Goal: Transaction & Acquisition: Purchase product/service

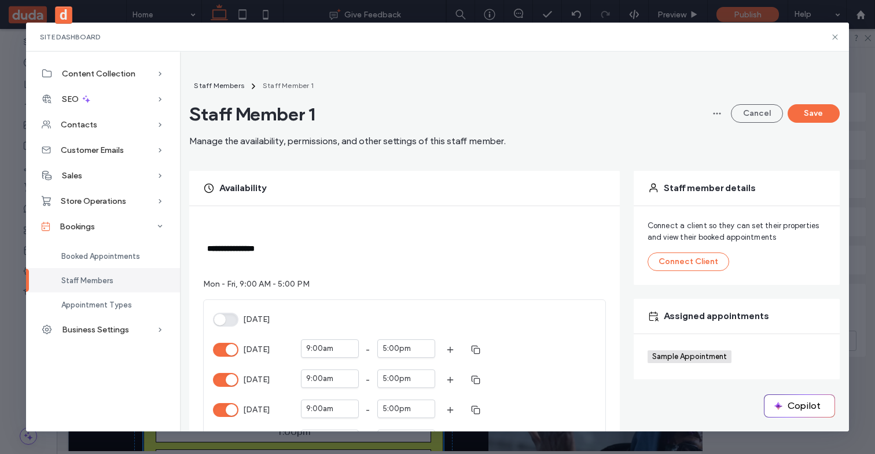
scroll to position [490, 0]
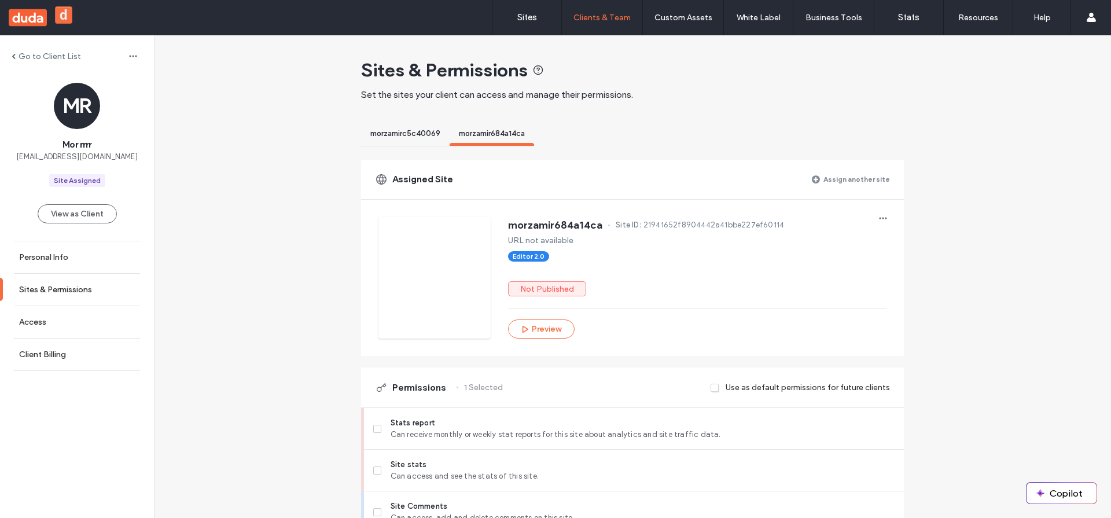
scroll to position [896, 0]
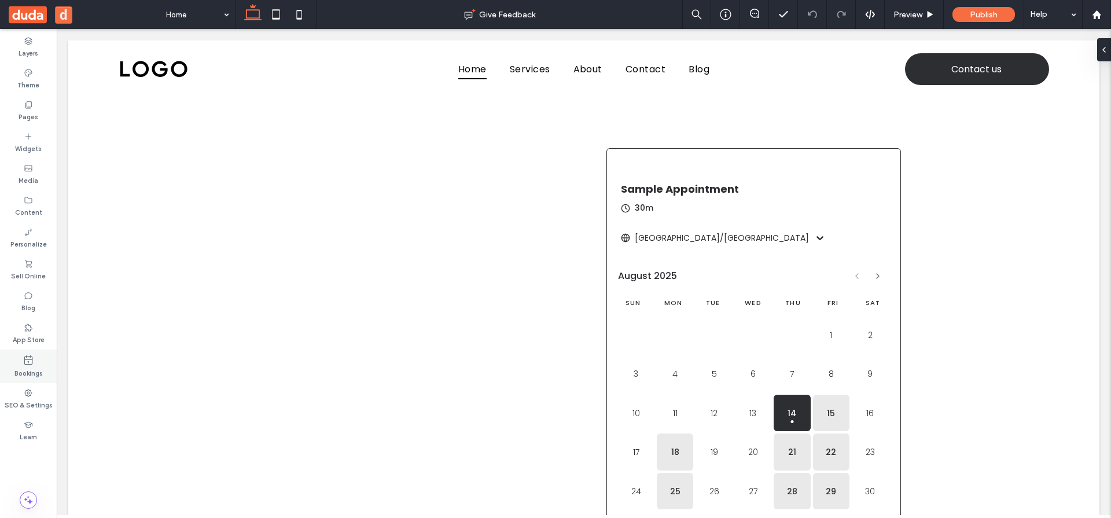
click at [15, 355] on div "Bookings" at bounding box center [28, 366] width 57 height 34
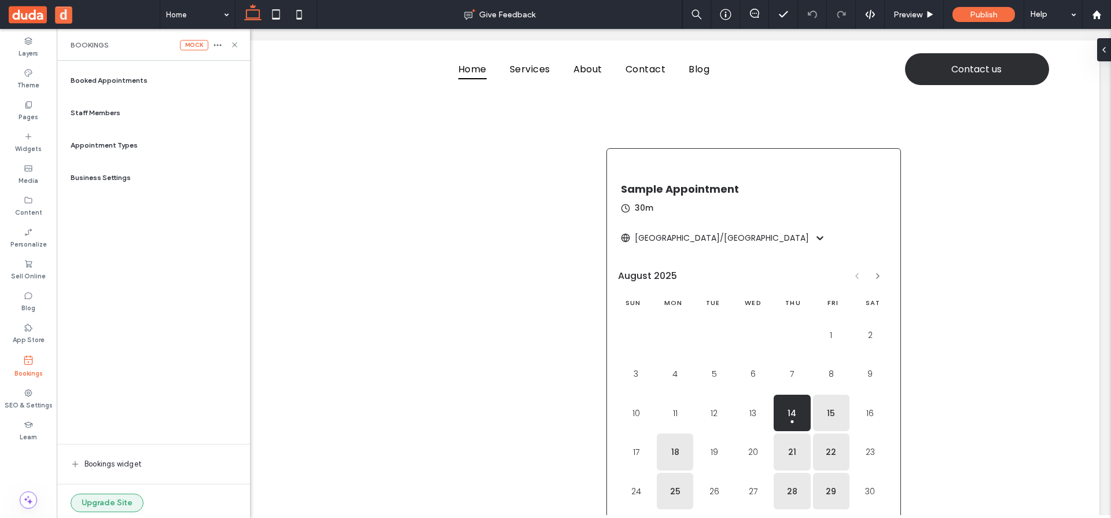
click at [119, 503] on button "Upgrade Site" at bounding box center [107, 503] width 73 height 19
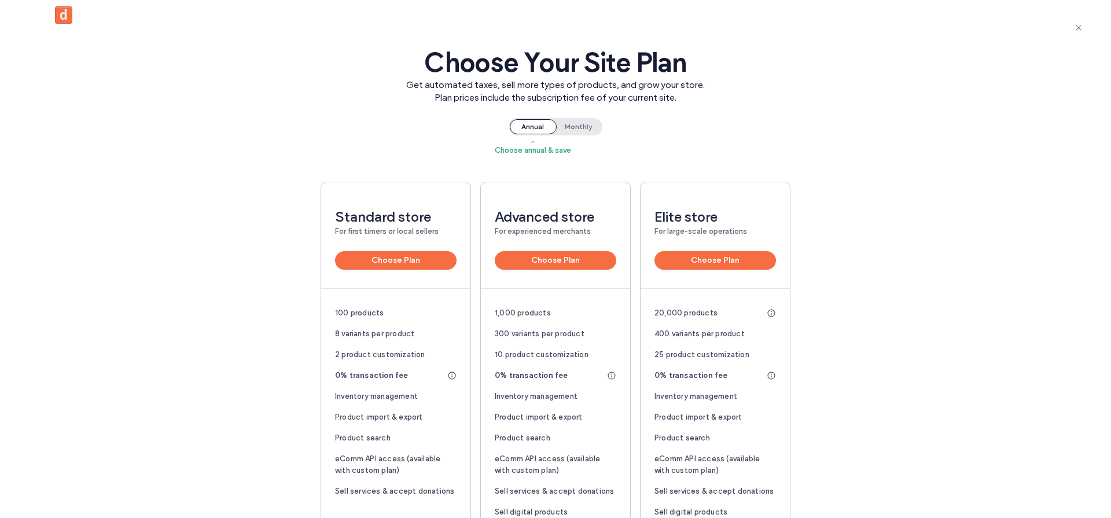
click at [363, 124] on div "Choose Your Site Plan Get automated taxes, sell more types of products, and gro…" at bounding box center [555, 394] width 1111 height 788
